Goal: Complete Application Form: Complete application form

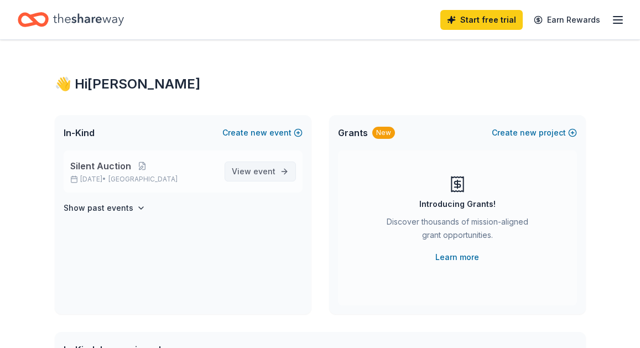
click at [239, 168] on span "View event" at bounding box center [254, 171] width 44 height 13
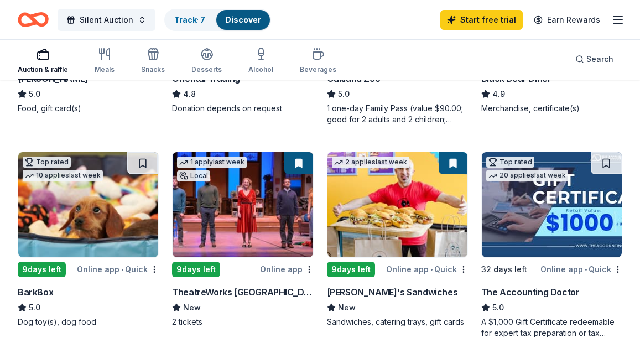
scroll to position [522, 0]
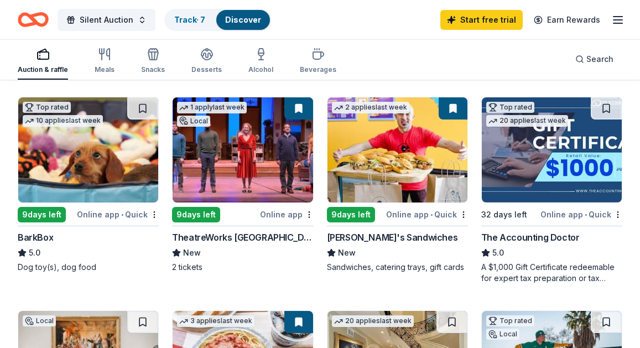
click at [189, 210] on div "9 days left" at bounding box center [196, 214] width 48 height 15
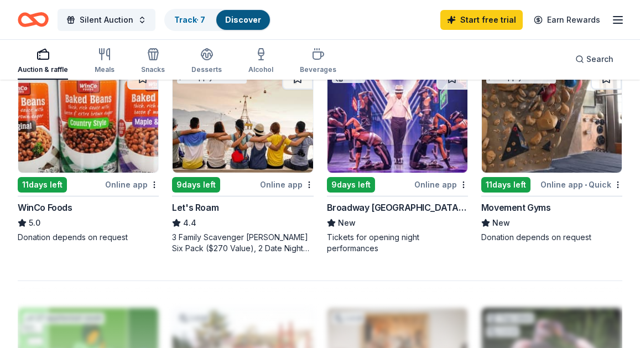
scroll to position [980, 0]
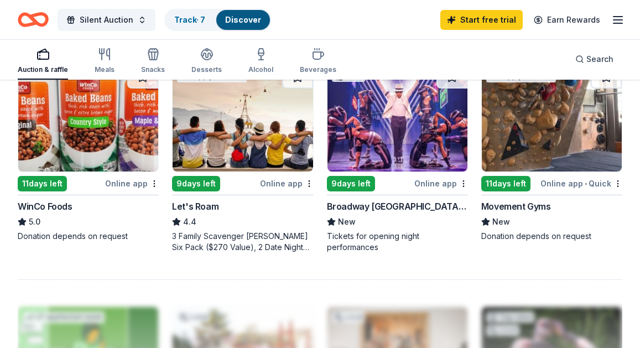
click at [370, 183] on div "9 days left" at bounding box center [351, 183] width 48 height 15
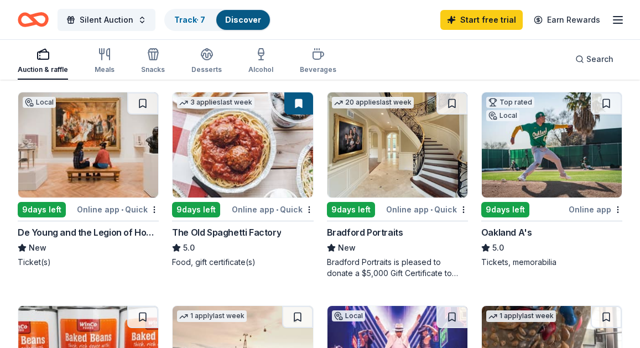
scroll to position [712, 0]
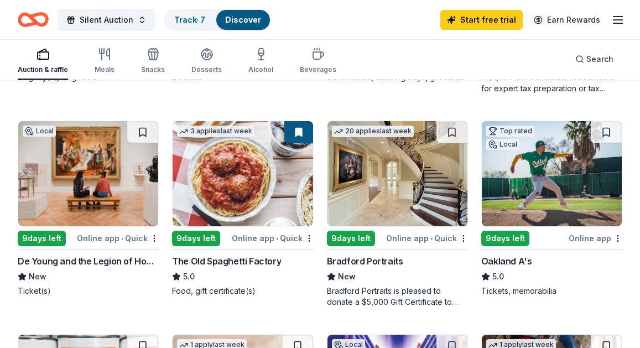
click at [252, 242] on div "Online app • Quick" at bounding box center [273, 238] width 82 height 14
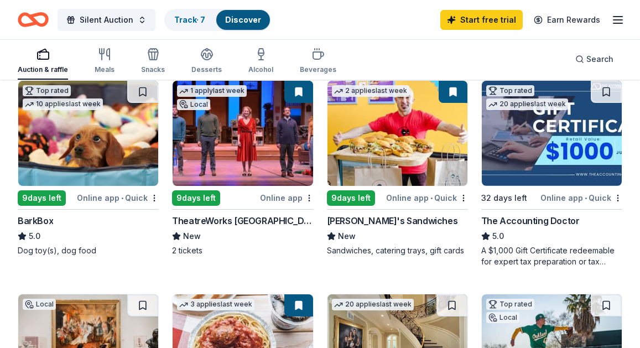
scroll to position [517, 0]
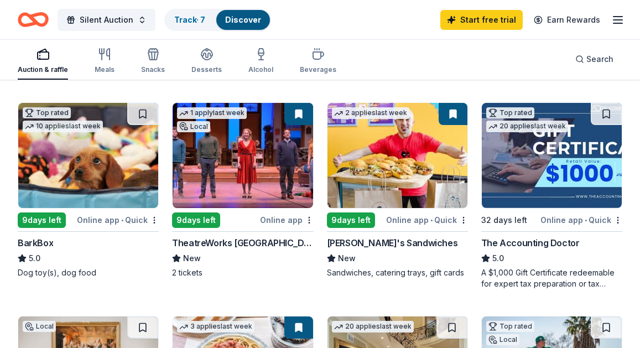
click at [359, 214] on div "9 days left" at bounding box center [351, 219] width 48 height 15
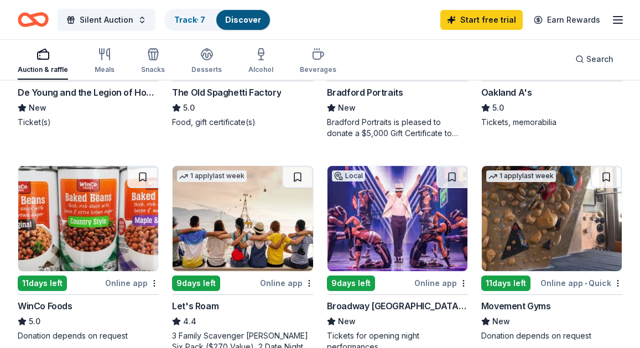
scroll to position [882, 0]
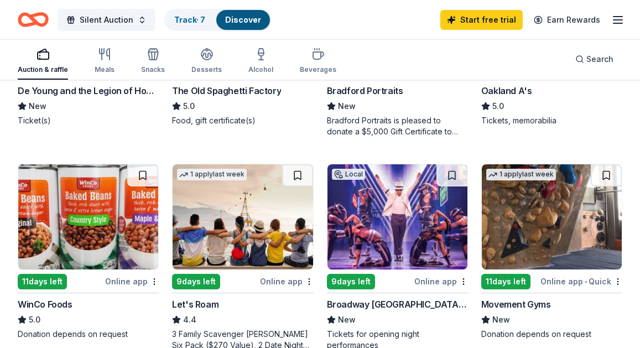
click at [512, 226] on img at bounding box center [551, 216] width 140 height 105
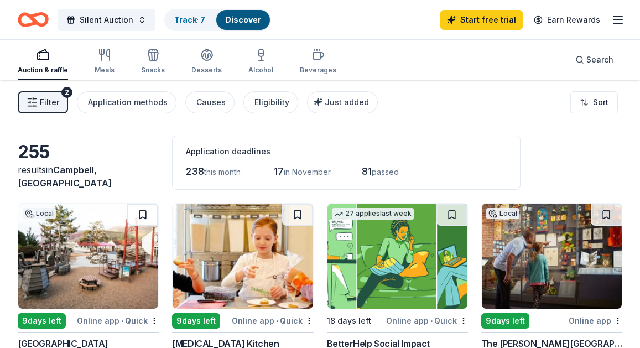
scroll to position [0, 0]
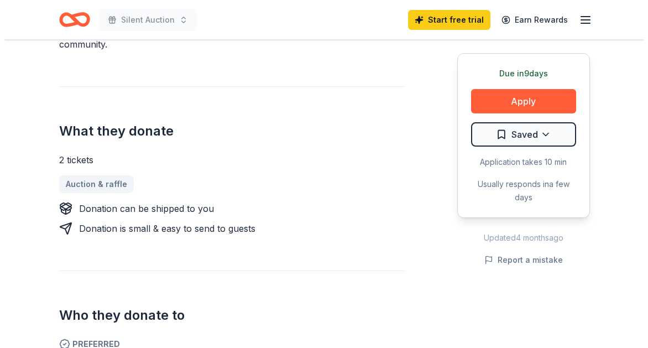
scroll to position [413, 0]
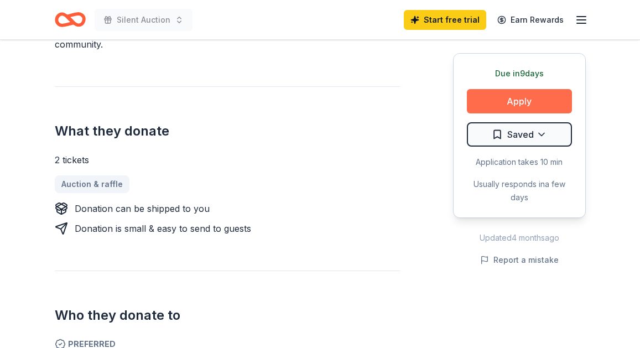
click at [492, 98] on button "Apply" at bounding box center [519, 101] width 105 height 24
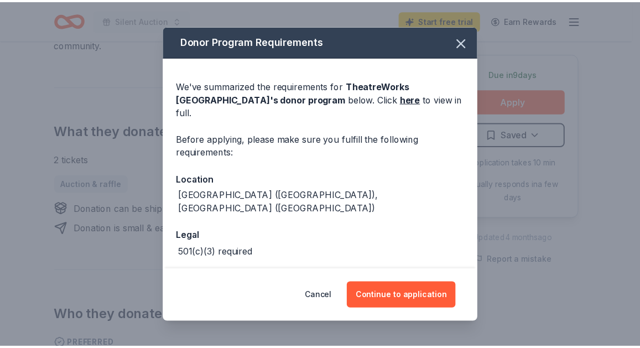
scroll to position [21, 0]
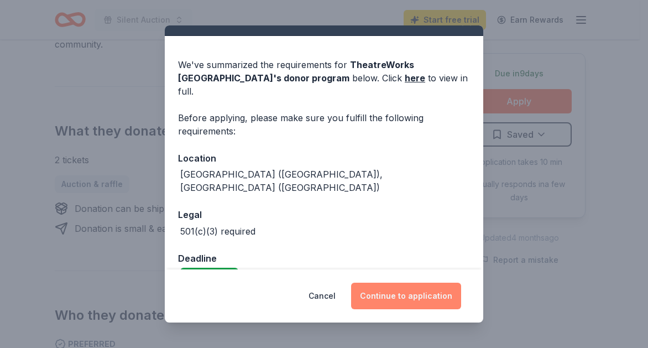
click at [426, 306] on button "Continue to application" at bounding box center [406, 295] width 110 height 27
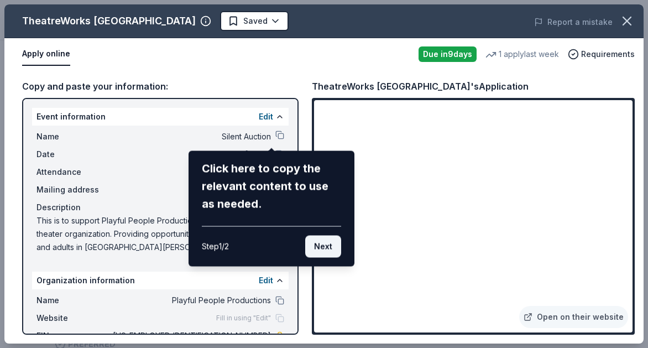
click at [332, 253] on button "Next" at bounding box center [323, 246] width 36 height 22
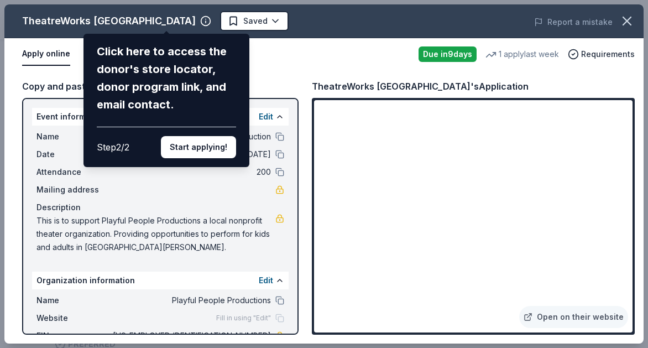
click at [223, 158] on div "Click here to access the donor's store locator, donor program link, and email c…" at bounding box center [166, 100] width 166 height 133
click at [220, 148] on button "Start applying!" at bounding box center [198, 147] width 75 height 22
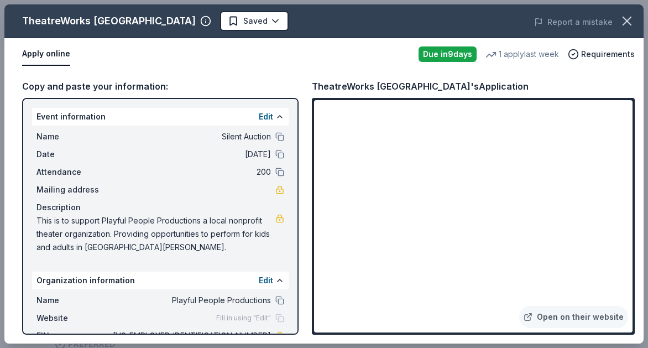
click at [453, 268] on div "TheatreWorks Silicon Valley Saved Report a mistake Apply online Due in 9 days 1…" at bounding box center [323, 173] width 639 height 339
drag, startPoint x: 628, startPoint y: 112, endPoint x: 604, endPoint y: 208, distance: 99.2
click at [629, 138] on div "TheatreWorks Silicon Valley Saved Report a mistake Apply online Due in 9 days 1…" at bounding box center [323, 173] width 639 height 339
click at [570, 265] on div "TheatreWorks Silicon Valley Saved Report a mistake Apply online Due in 9 days 1…" at bounding box center [323, 173] width 639 height 339
drag, startPoint x: 295, startPoint y: 266, endPoint x: 295, endPoint y: 281, distance: 14.4
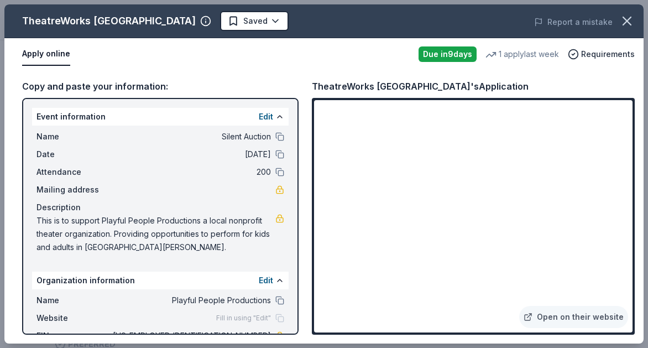
click at [295, 281] on div "TheatreWorks Silicon Valley Saved Report a mistake Apply online Due in 9 days 1…" at bounding box center [323, 173] width 639 height 339
drag, startPoint x: 293, startPoint y: 265, endPoint x: 294, endPoint y: 293, distance: 28.2
click at [294, 293] on div "TheatreWorks Silicon Valley Saved Report a mistake Apply online Due in 9 days 1…" at bounding box center [323, 173] width 639 height 339
click at [522, 130] on div "TheatreWorks Silicon Valley Saved Report a mistake Apply online Due in 9 days 1…" at bounding box center [323, 173] width 639 height 339
click at [625, 22] on icon "button" at bounding box center [627, 21] width 8 height 8
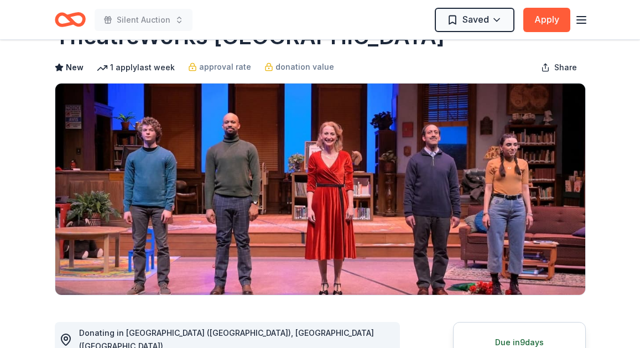
scroll to position [0, 0]
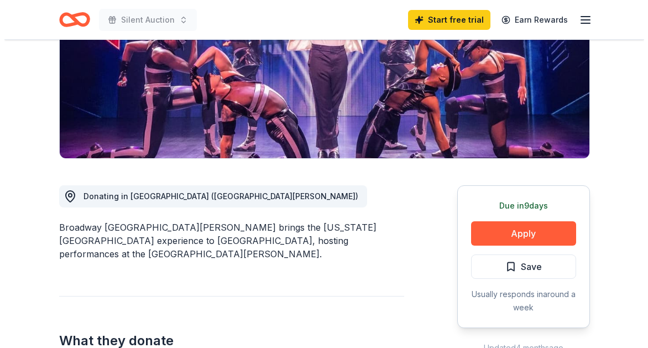
scroll to position [332, 0]
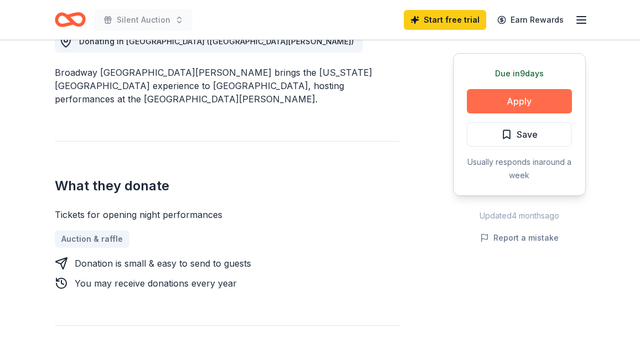
click at [493, 93] on button "Apply" at bounding box center [519, 101] width 105 height 24
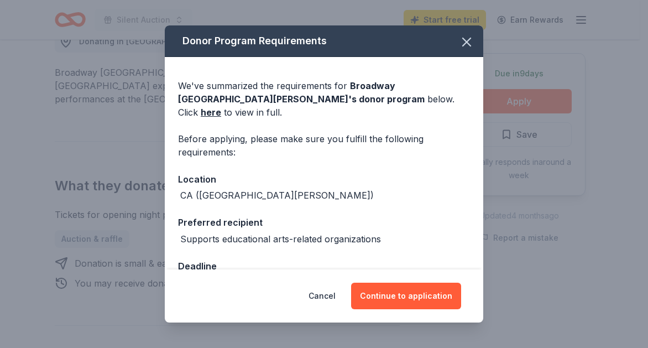
scroll to position [65, 0]
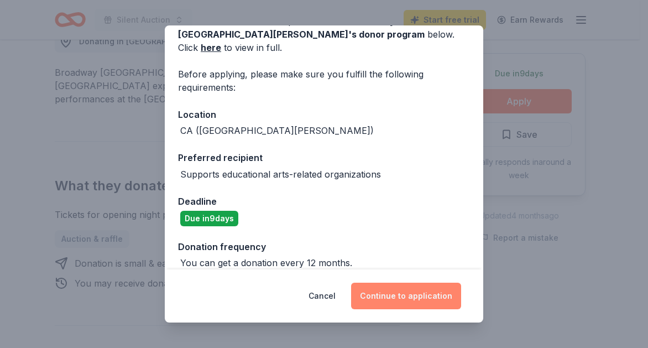
click at [394, 294] on button "Continue to application" at bounding box center [406, 295] width 110 height 27
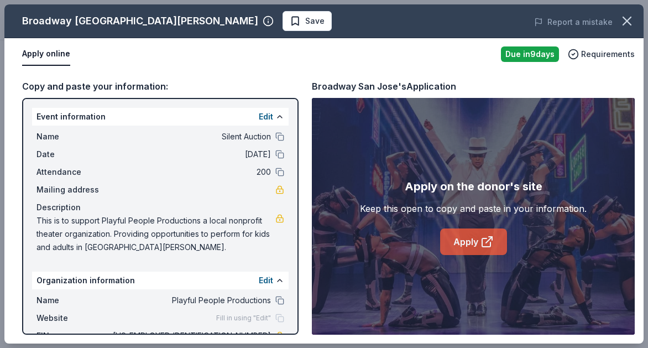
click at [474, 243] on link "Apply" at bounding box center [473, 241] width 67 height 27
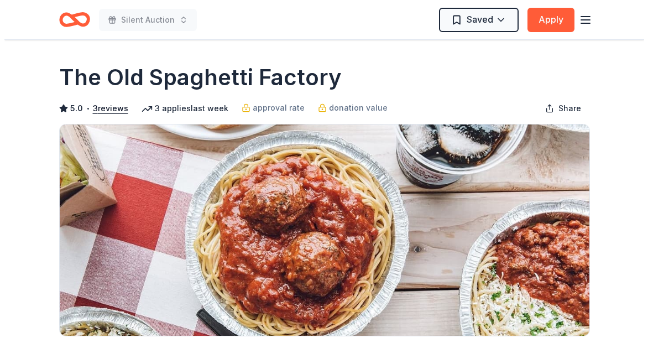
scroll to position [350, 0]
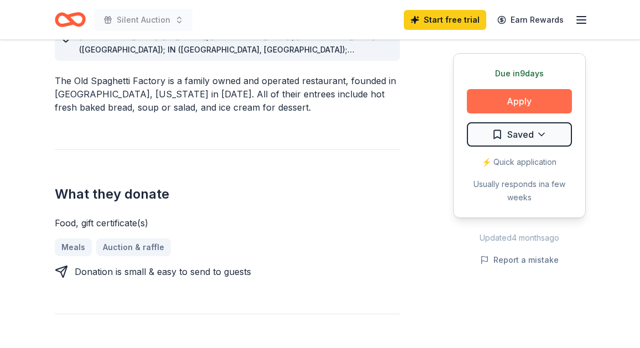
click at [525, 111] on button "Apply" at bounding box center [519, 101] width 105 height 24
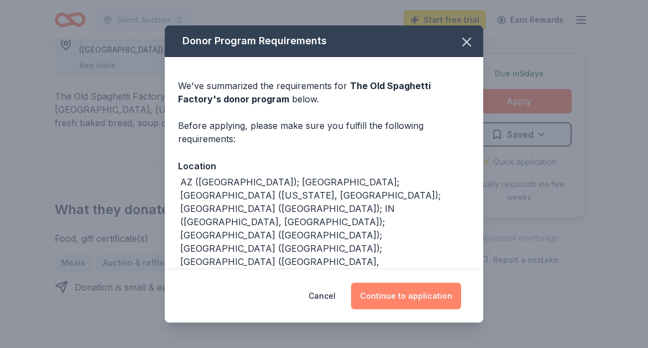
click at [374, 295] on button "Continue to application" at bounding box center [406, 295] width 110 height 27
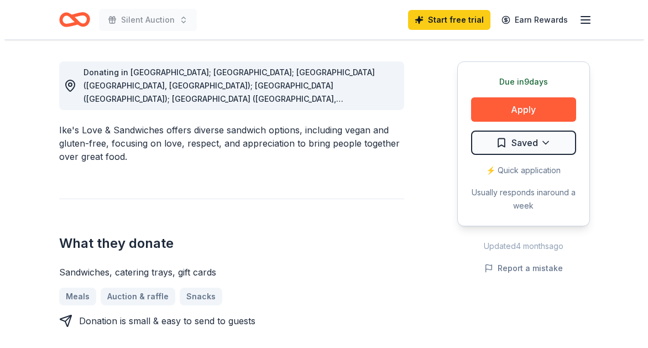
scroll to position [308, 0]
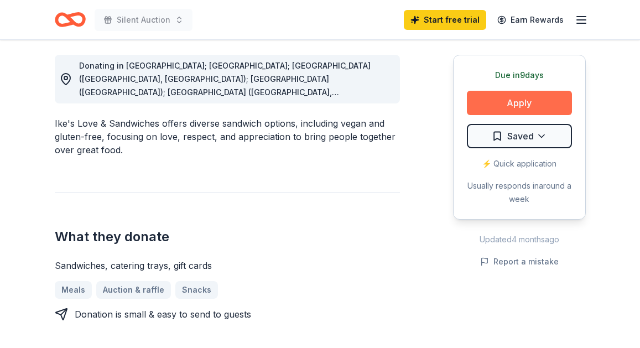
click at [492, 104] on button "Apply" at bounding box center [519, 103] width 105 height 24
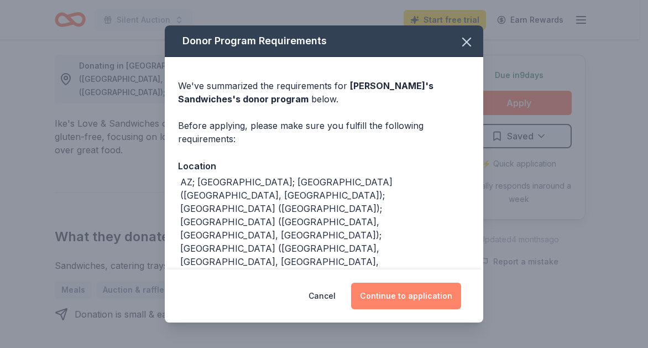
click at [433, 290] on button "Continue to application" at bounding box center [406, 295] width 110 height 27
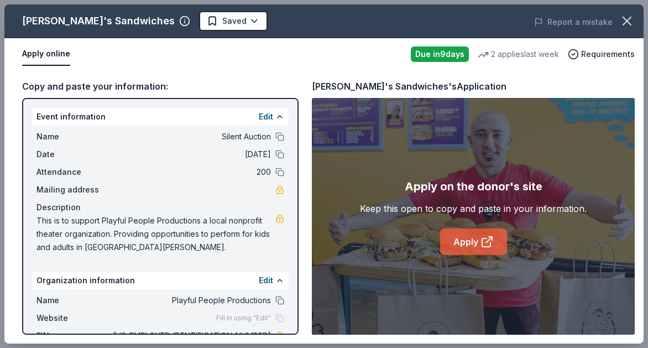
click at [459, 239] on link "Apply" at bounding box center [473, 241] width 67 height 27
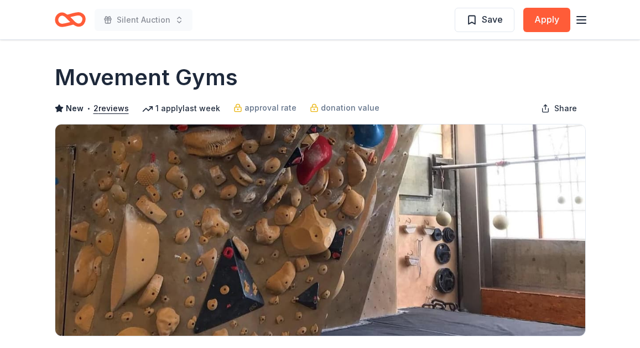
drag, startPoint x: 243, startPoint y: 79, endPoint x: 70, endPoint y: 80, distance: 172.5
click at [70, 80] on div "Movement Gyms" at bounding box center [320, 77] width 531 height 31
drag, startPoint x: 57, startPoint y: 76, endPoint x: 163, endPoint y: 81, distance: 106.2
click at [163, 81] on h1 "Movement Gyms" at bounding box center [146, 77] width 183 height 31
click at [202, 77] on h1 "Movement Gyms" at bounding box center [146, 77] width 183 height 31
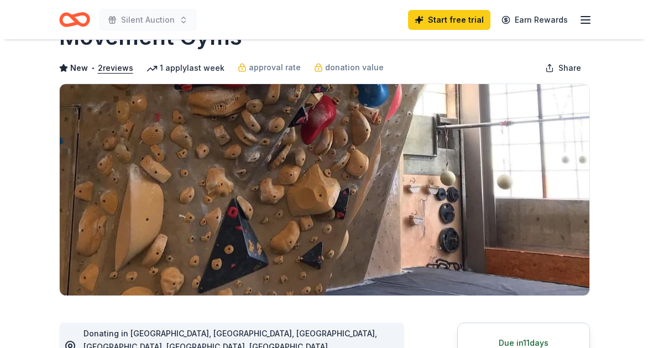
scroll to position [85, 0]
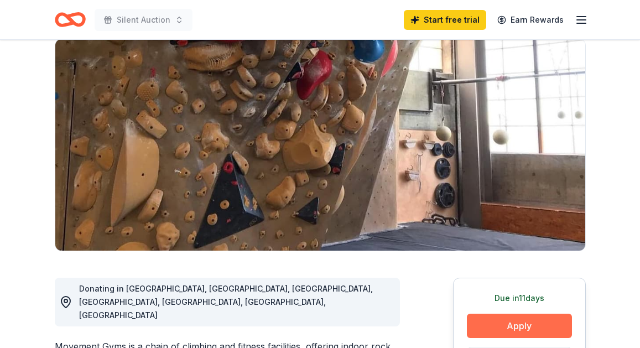
click at [518, 328] on button "Apply" at bounding box center [519, 325] width 105 height 24
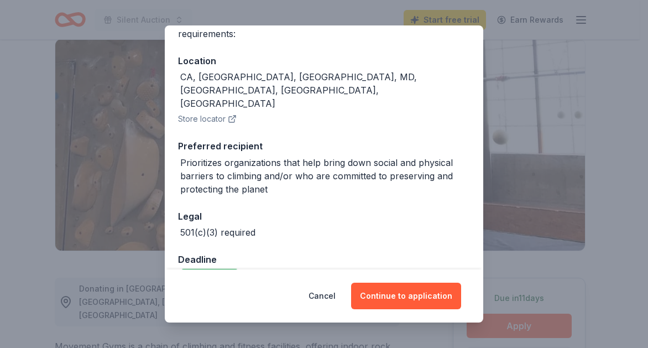
scroll to position [107, 0]
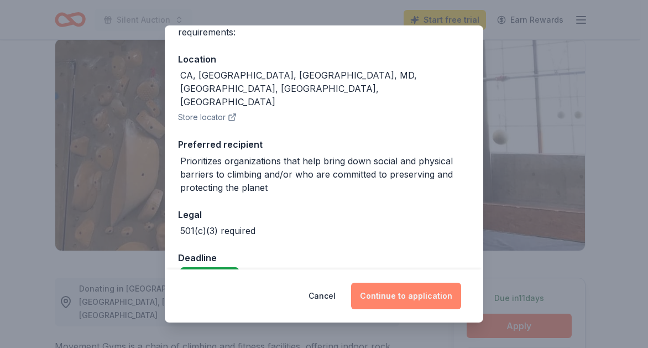
click at [405, 289] on button "Continue to application" at bounding box center [406, 295] width 110 height 27
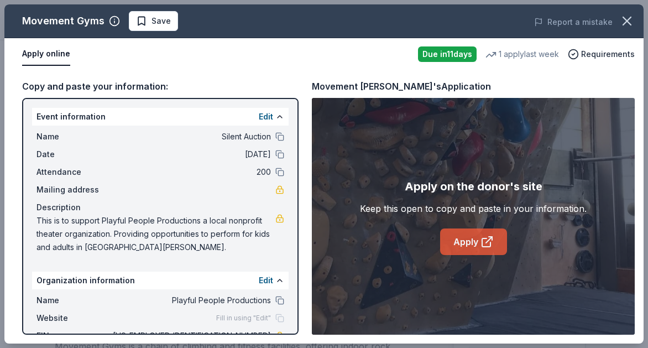
click at [478, 249] on link "Apply" at bounding box center [473, 241] width 67 height 27
